Goal: Information Seeking & Learning: Learn about a topic

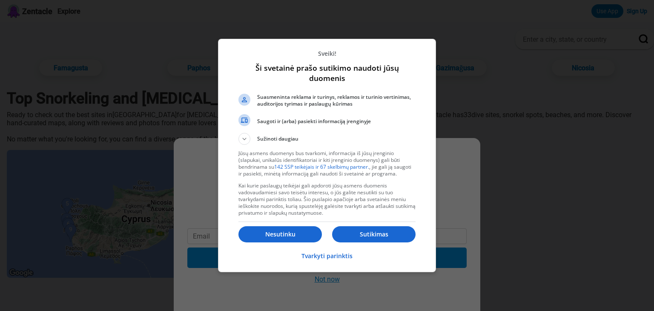
drag, startPoint x: 374, startPoint y: 234, endPoint x: 370, endPoint y: 237, distance: 5.5
click at [374, 234] on p "Sutikimas" at bounding box center [373, 234] width 83 height 9
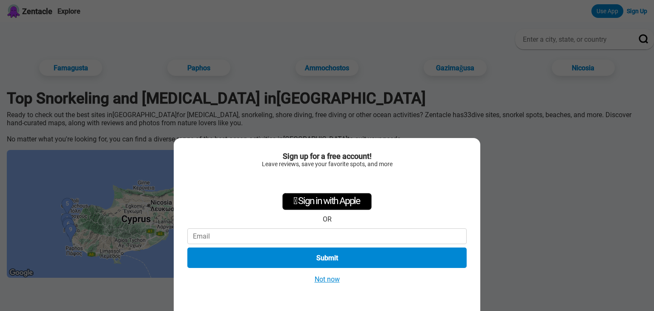
click at [321, 276] on button "Not now" at bounding box center [327, 279] width 30 height 9
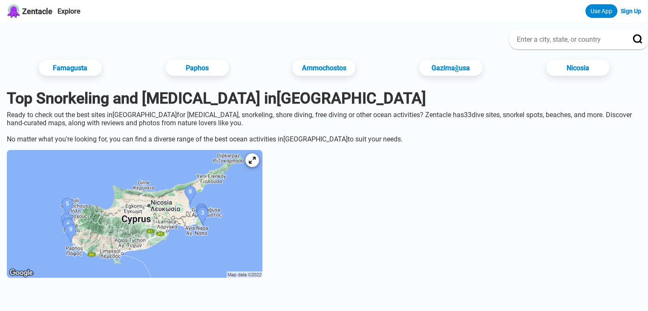
click at [255, 207] on img at bounding box center [134, 214] width 255 height 128
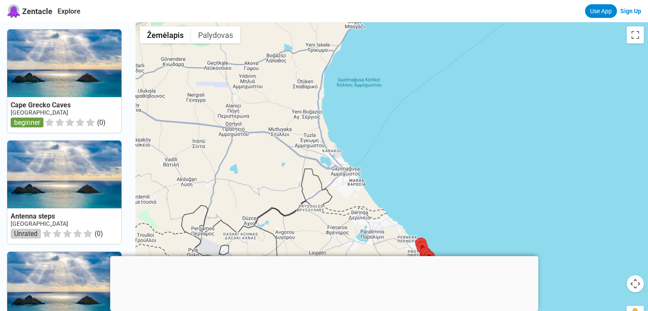
drag, startPoint x: 310, startPoint y: 107, endPoint x: 456, endPoint y: 171, distance: 159.0
click at [482, 183] on div at bounding box center [391, 177] width 512 height 311
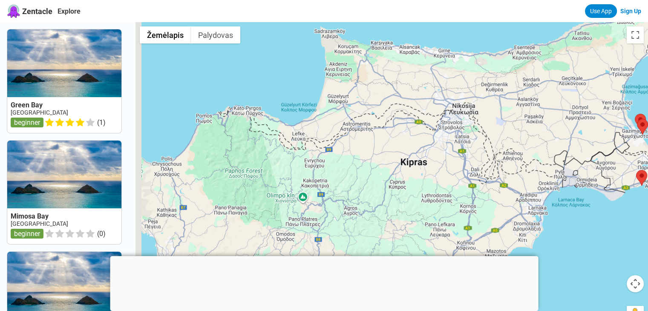
drag, startPoint x: 222, startPoint y: 120, endPoint x: 489, endPoint y: 123, distance: 267.0
click at [497, 119] on div at bounding box center [391, 177] width 512 height 311
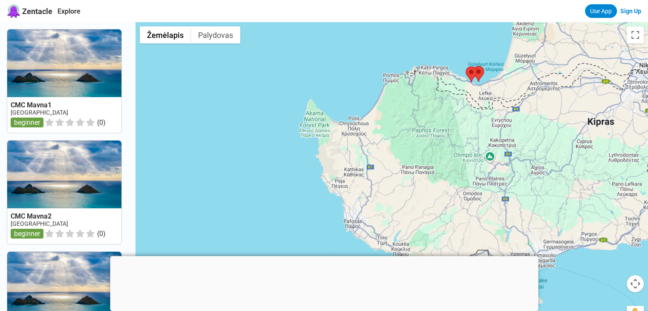
drag, startPoint x: 223, startPoint y: 138, endPoint x: 406, endPoint y: 97, distance: 187.6
click at [406, 97] on div at bounding box center [391, 177] width 512 height 311
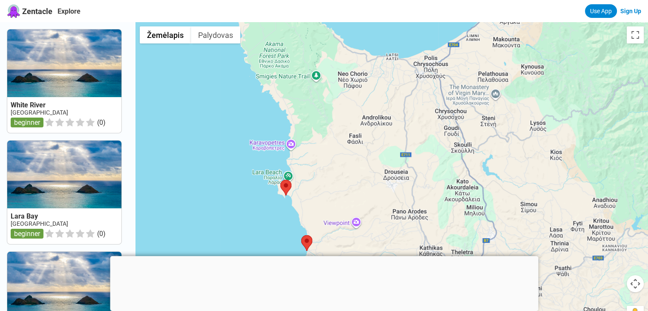
drag, startPoint x: 328, startPoint y: 144, endPoint x: 428, endPoint y: 127, distance: 100.6
click at [428, 127] on div at bounding box center [391, 177] width 512 height 311
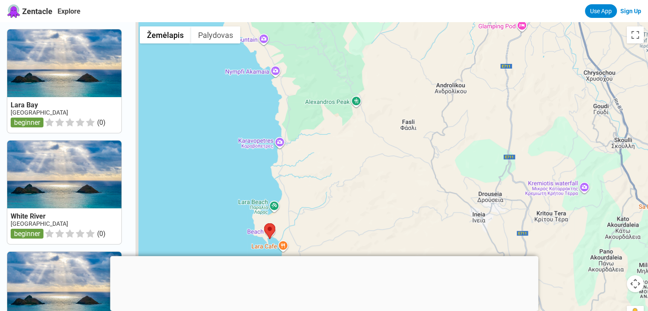
drag, startPoint x: 358, startPoint y: 120, endPoint x: 480, endPoint y: 95, distance: 124.9
click at [480, 95] on div at bounding box center [391, 177] width 512 height 311
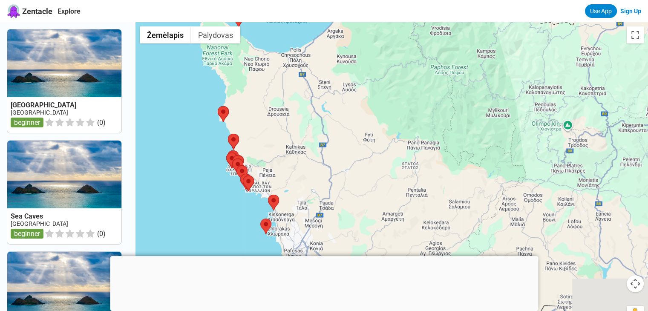
drag, startPoint x: 501, startPoint y: 116, endPoint x: 312, endPoint y: 101, distance: 190.1
click at [303, 103] on div at bounding box center [391, 177] width 512 height 311
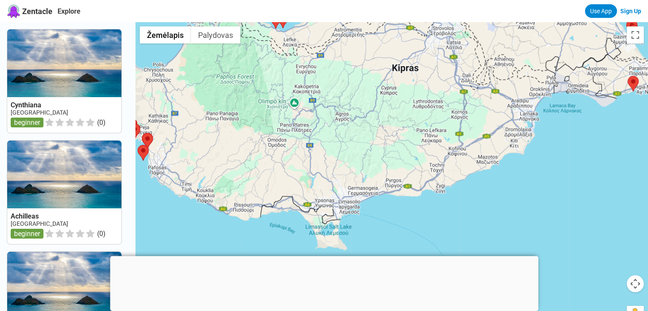
drag, startPoint x: 565, startPoint y: 112, endPoint x: 312, endPoint y: 104, distance: 253.1
click at [312, 104] on div at bounding box center [391, 177] width 512 height 311
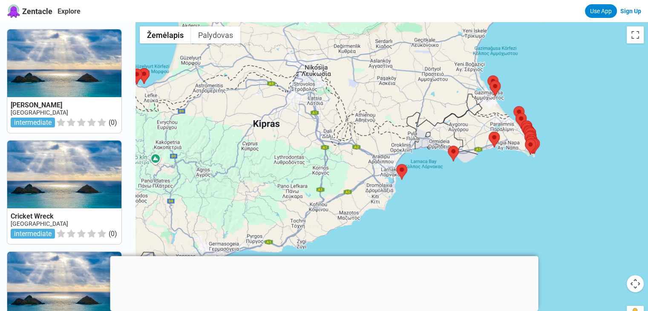
drag, startPoint x: 416, startPoint y: 105, endPoint x: 350, endPoint y: 167, distance: 90.7
click at [336, 161] on div at bounding box center [391, 177] width 512 height 311
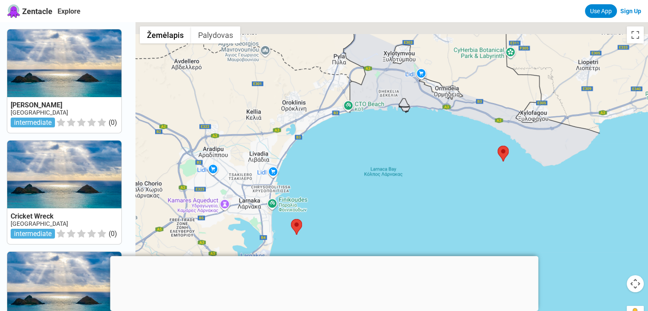
drag, startPoint x: 433, startPoint y: 128, endPoint x: 404, endPoint y: 181, distance: 60.4
click at [408, 193] on div at bounding box center [391, 177] width 512 height 311
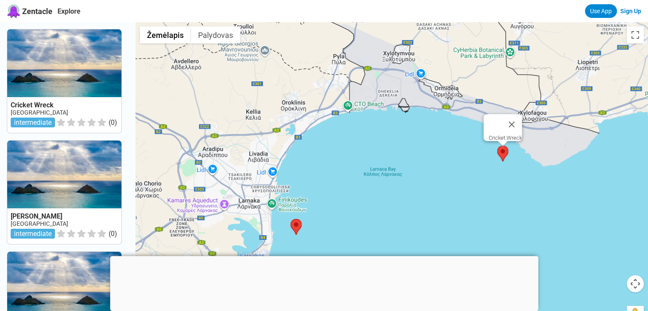
click at [497, 146] on area at bounding box center [497, 146] width 0 height 0
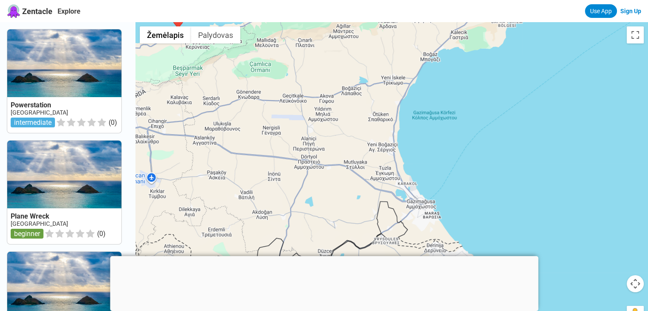
drag, startPoint x: 350, startPoint y: 121, endPoint x: 81, endPoint y: 44, distance: 279.5
click at [79, 43] on div "Powerstation Cyprus intermediate ( 0 ) Plane Wreck Cyprus beginner ( 0 ) [PERSO…" at bounding box center [324, 177] width 648 height 311
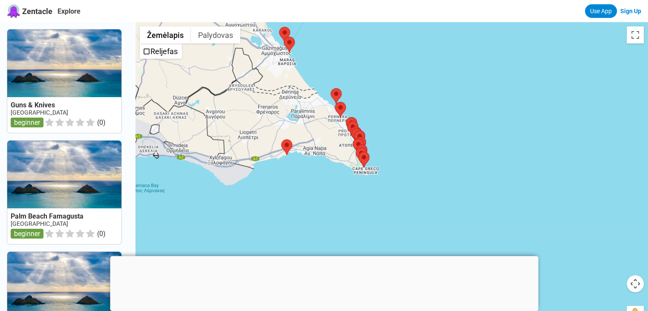
drag, startPoint x: 261, startPoint y: 115, endPoint x: 154, endPoint y: 41, distance: 129.9
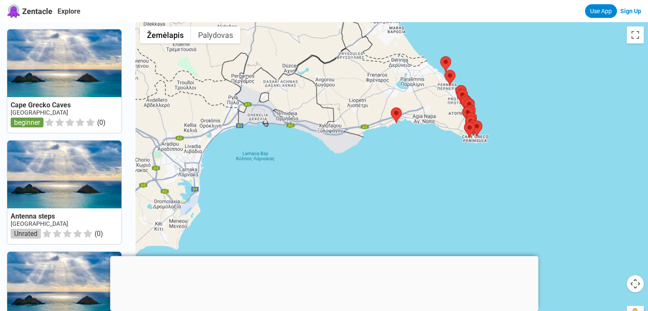
drag, startPoint x: 314, startPoint y: 133, endPoint x: 428, endPoint y: 102, distance: 117.6
click at [428, 102] on div at bounding box center [391, 177] width 512 height 311
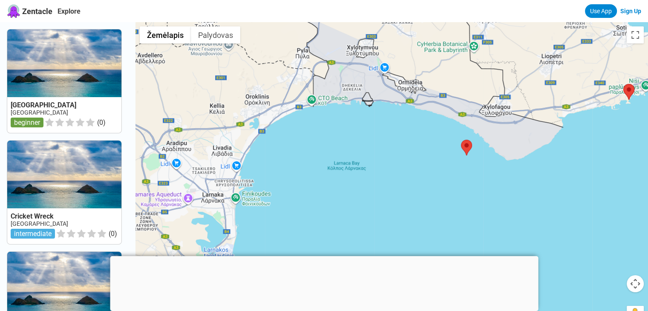
drag, startPoint x: 261, startPoint y: 135, endPoint x: 327, endPoint y: 114, distance: 68.4
click at [327, 114] on div at bounding box center [391, 177] width 512 height 311
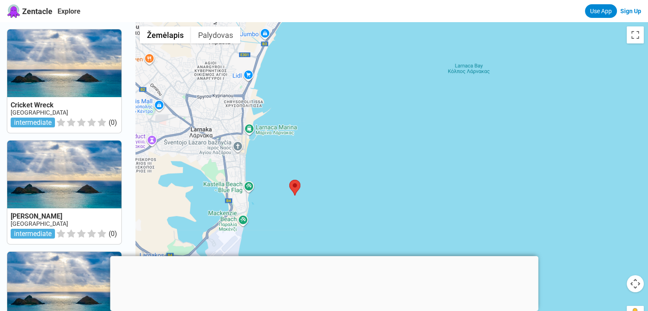
drag, startPoint x: 312, startPoint y: 149, endPoint x: 320, endPoint y: 157, distance: 11.4
click at [341, 74] on div at bounding box center [391, 177] width 512 height 311
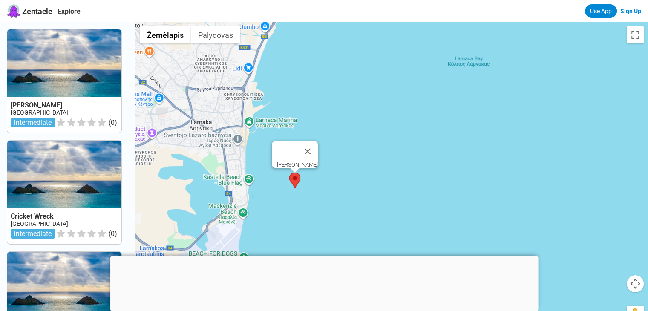
click at [289, 172] on area at bounding box center [289, 172] width 0 height 0
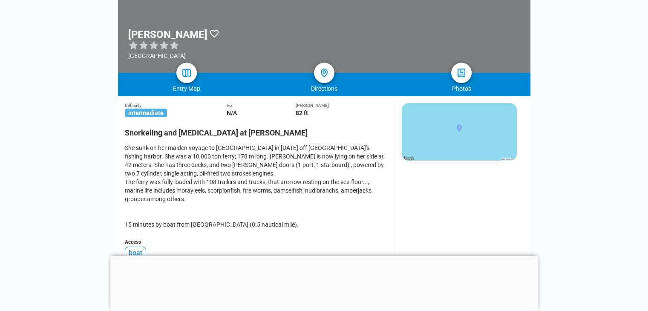
scroll to position [43, 0]
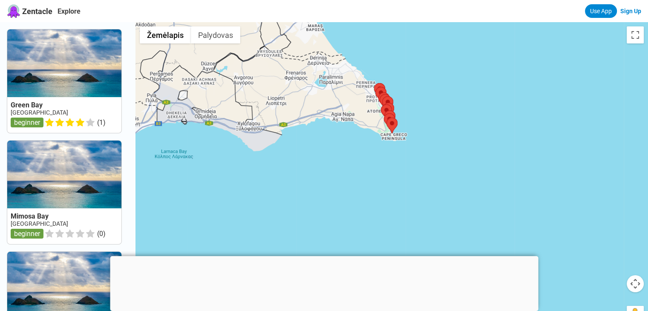
drag, startPoint x: 334, startPoint y: 208, endPoint x: 419, endPoint y: 98, distance: 139.1
click at [436, 84] on div at bounding box center [391, 177] width 512 height 311
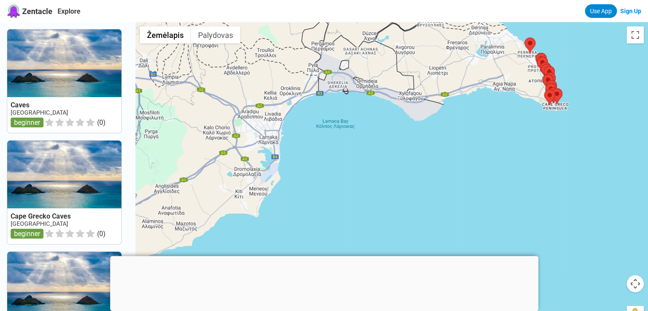
drag, startPoint x: 253, startPoint y: 171, endPoint x: 448, endPoint y: 133, distance: 199.0
click at [448, 133] on div at bounding box center [391, 177] width 512 height 311
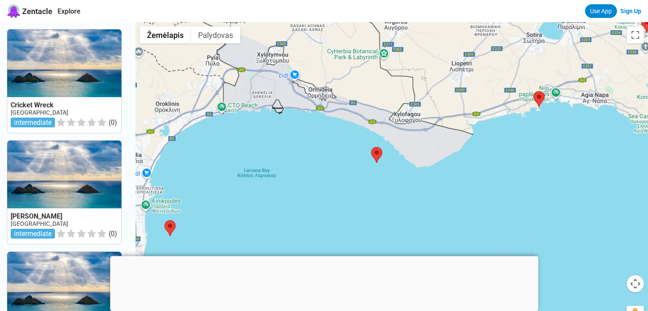
drag, startPoint x: 422, startPoint y: 135, endPoint x: 363, endPoint y: 177, distance: 73.0
click at [358, 215] on div at bounding box center [391, 177] width 512 height 311
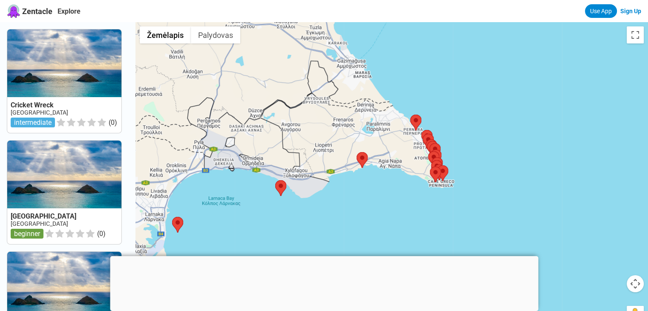
drag, startPoint x: 375, startPoint y: 183, endPoint x: 298, endPoint y: 202, distance: 79.5
click at [298, 203] on div at bounding box center [391, 177] width 512 height 311
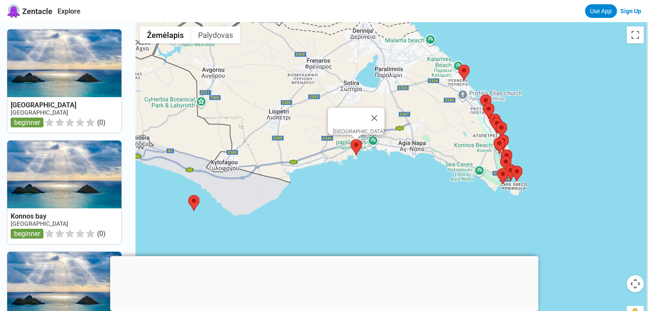
click at [350, 139] on area at bounding box center [350, 139] width 0 height 0
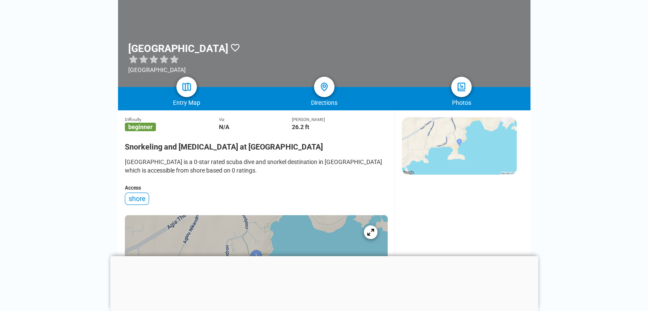
scroll to position [85, 0]
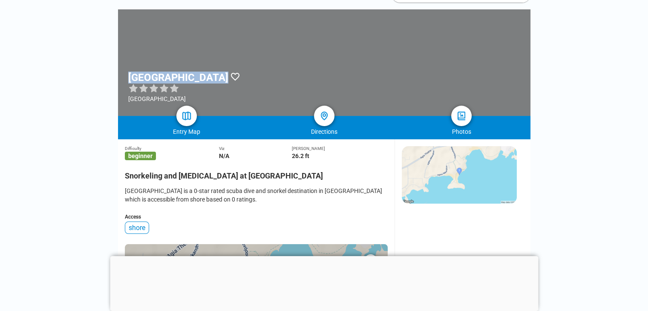
drag, startPoint x: 127, startPoint y: 77, endPoint x: 218, endPoint y: 77, distance: 90.7
click at [218, 77] on div "Macronissos Beach [GEOGRAPHIC_DATA]" at bounding box center [324, 62] width 412 height 106
copy div "[GEOGRAPHIC_DATA]"
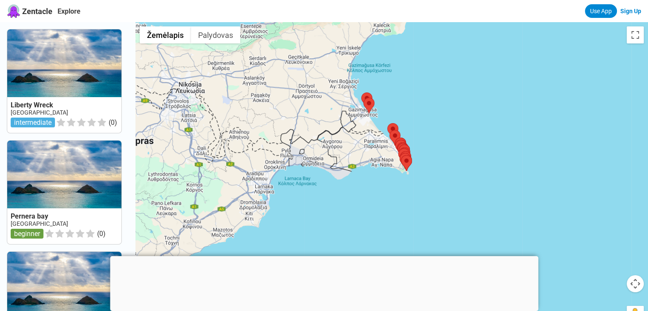
drag, startPoint x: 369, startPoint y: 149, endPoint x: 383, endPoint y: 99, distance: 51.4
click at [383, 99] on div at bounding box center [391, 177] width 512 height 311
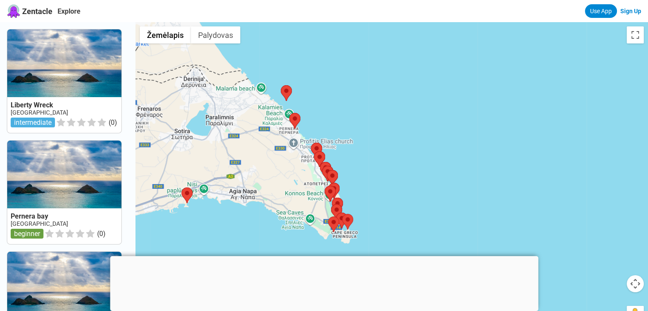
drag, startPoint x: 500, startPoint y: 142, endPoint x: 354, endPoint y: 64, distance: 165.3
click at [354, 53] on div at bounding box center [391, 177] width 512 height 311
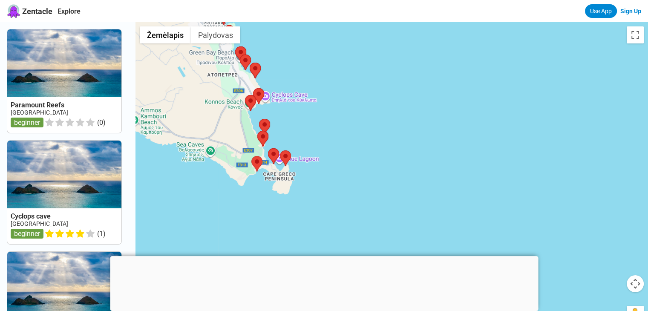
drag, startPoint x: 373, startPoint y: 176, endPoint x: 341, endPoint y: 57, distance: 122.7
click at [342, 56] on div at bounding box center [391, 177] width 512 height 311
